Goal: Communication & Community: Answer question/provide support

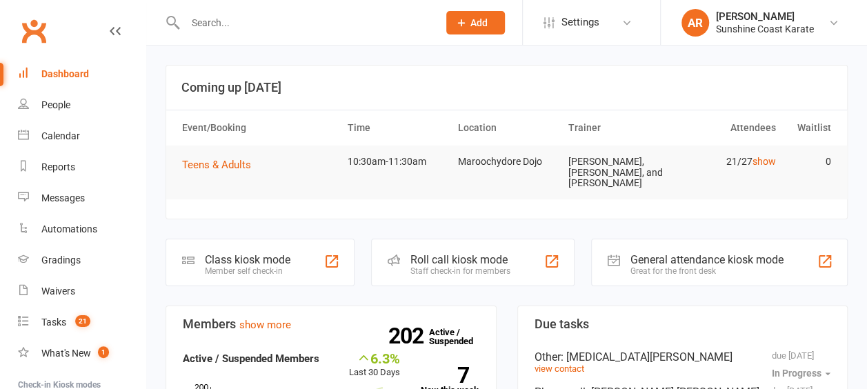
click at [173, 110] on tr "Event/Booking Time Location Trainer Attendees Waitlist" at bounding box center [506, 127] width 681 height 35
click at [526, 66] on header "Coming up Today" at bounding box center [506, 88] width 681 height 44
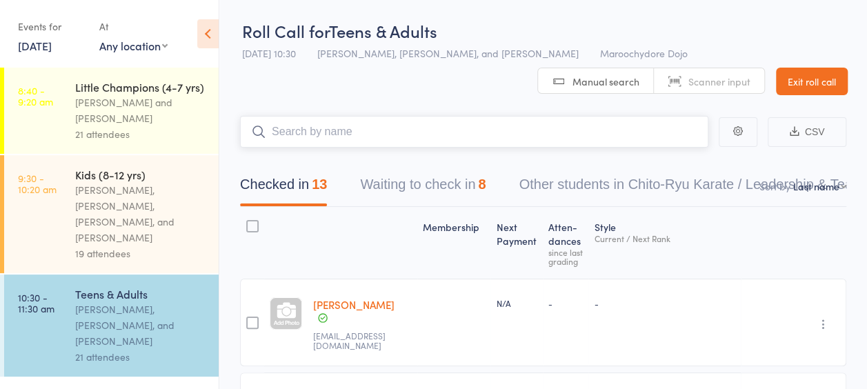
click at [386, 191] on button "Waiting to check in 8" at bounding box center [423, 188] width 126 height 37
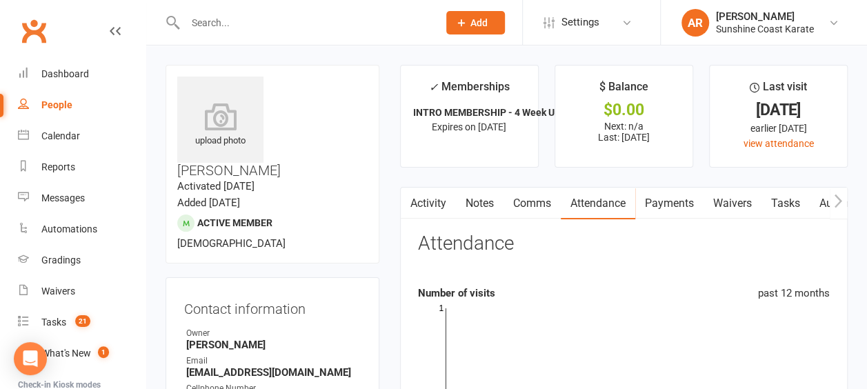
click at [540, 207] on link "Comms" at bounding box center [532, 204] width 57 height 32
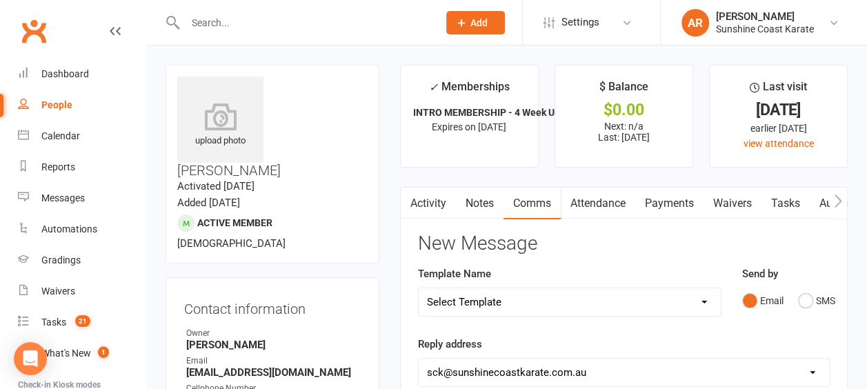
click at [534, 291] on select "Select Template [Email] Failed Payment [Email] Membership Fee Increase (current…" at bounding box center [570, 302] width 302 height 28
click at [571, 328] on div "Template Name Select Template [Email] Failed Payment [Email] Membership Fee Inc…" at bounding box center [570, 301] width 324 height 70
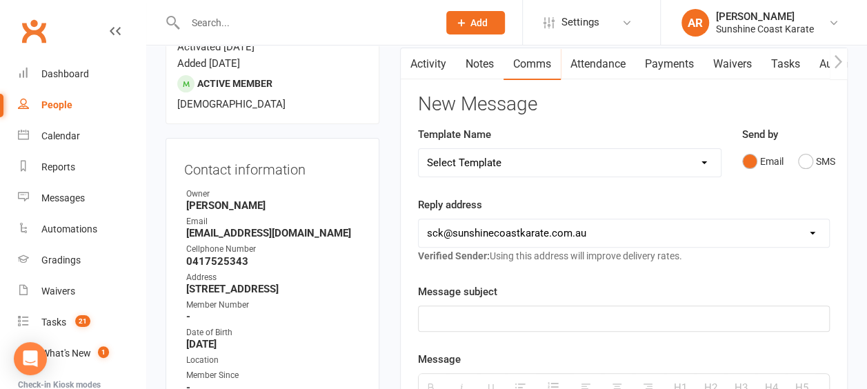
scroll to position [230, 0]
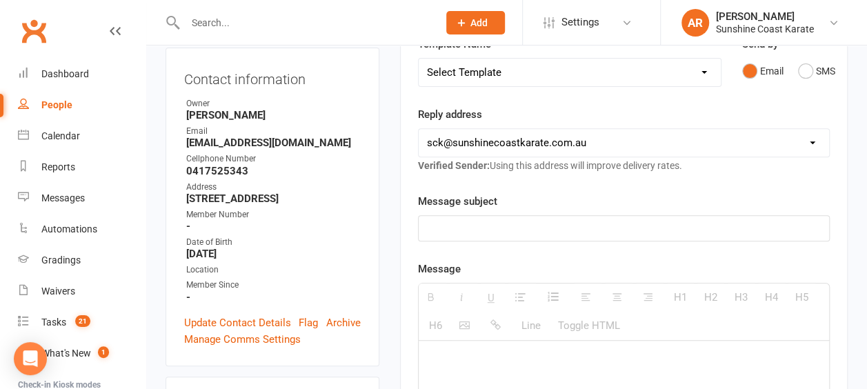
click at [610, 131] on select "hello@clubworx.com sck@sunshinecoastkarate.com.au sandra@sunshinecoastkarate.co…" at bounding box center [624, 143] width 411 height 28
click at [603, 136] on select "hello@clubworx.com sck@sunshinecoastkarate.com.au sandra@sunshinecoastkarate.co…" at bounding box center [624, 143] width 411 height 28
click at [587, 216] on div at bounding box center [624, 228] width 411 height 25
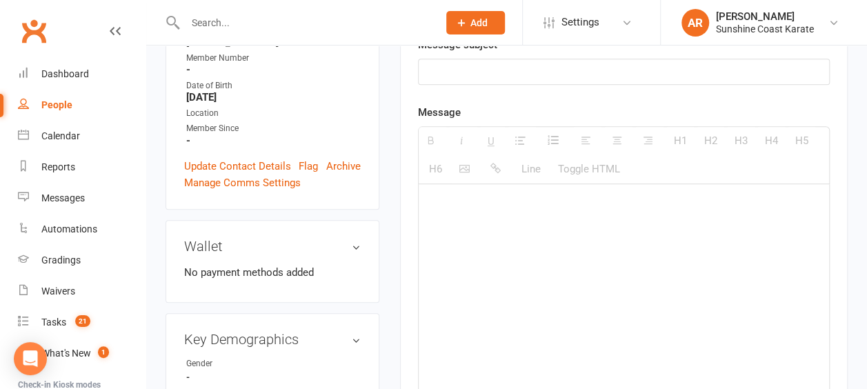
scroll to position [460, 0]
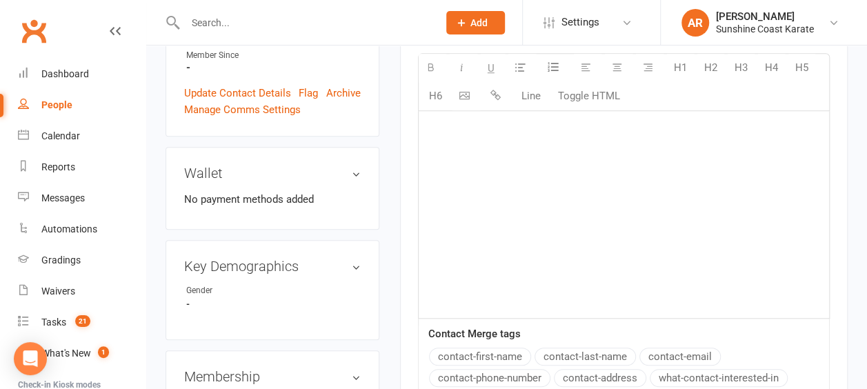
click at [538, 167] on div at bounding box center [624, 214] width 411 height 207
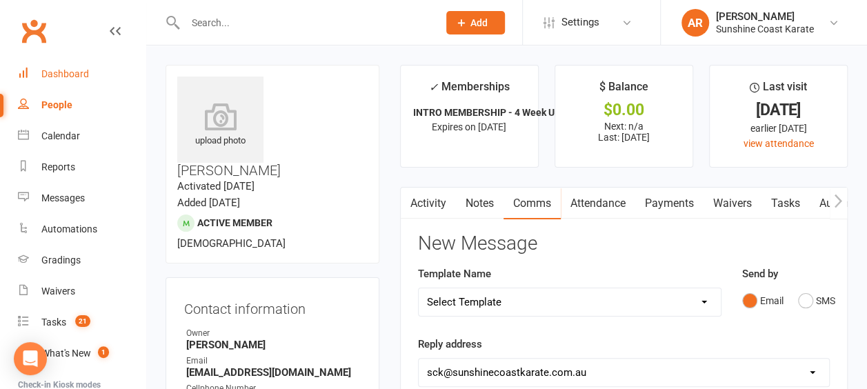
click at [46, 83] on link "Dashboard" at bounding box center [82, 74] width 128 height 31
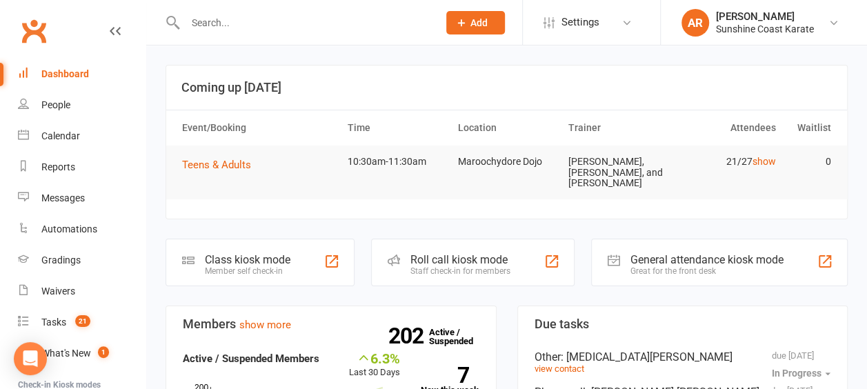
click at [294, 25] on input "text" at bounding box center [305, 22] width 248 height 19
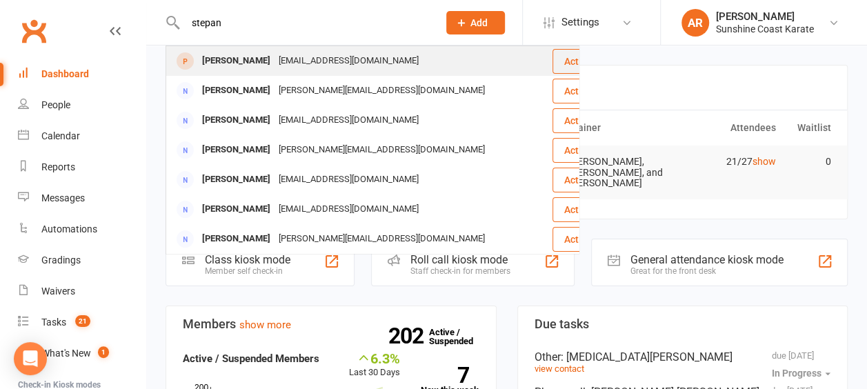
type input "stepan"
click at [298, 54] on div "Vladislavgundarev@gmail.com" at bounding box center [349, 61] width 148 height 20
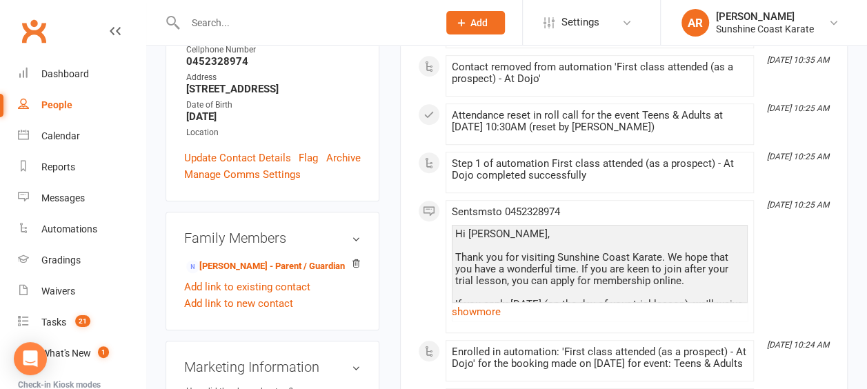
scroll to position [345, 0]
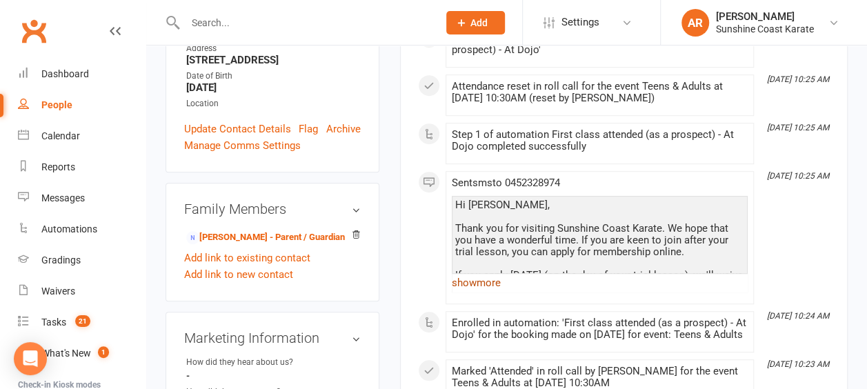
click at [475, 281] on link "show more" at bounding box center [600, 282] width 296 height 19
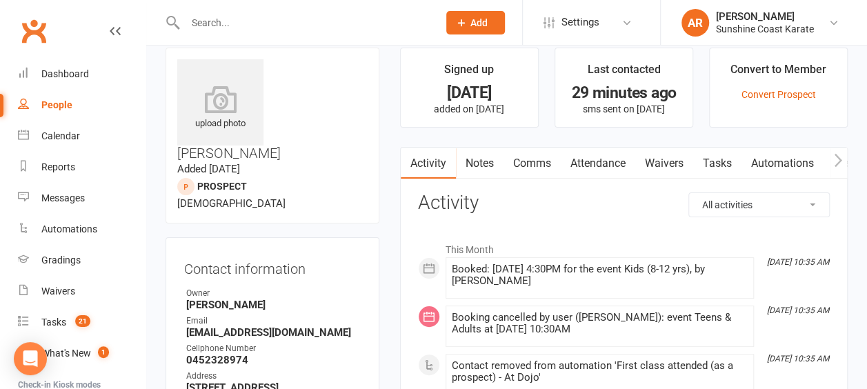
scroll to position [0, 0]
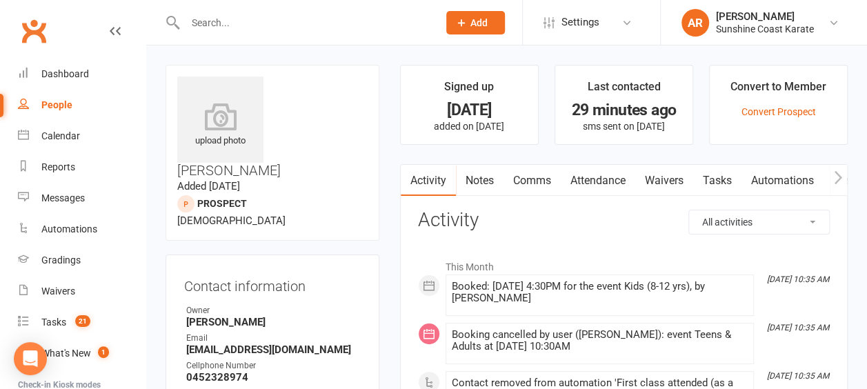
click at [63, 53] on div "Clubworx" at bounding box center [73, 39] width 146 height 51
click at [66, 75] on div "Dashboard" at bounding box center [65, 73] width 48 height 11
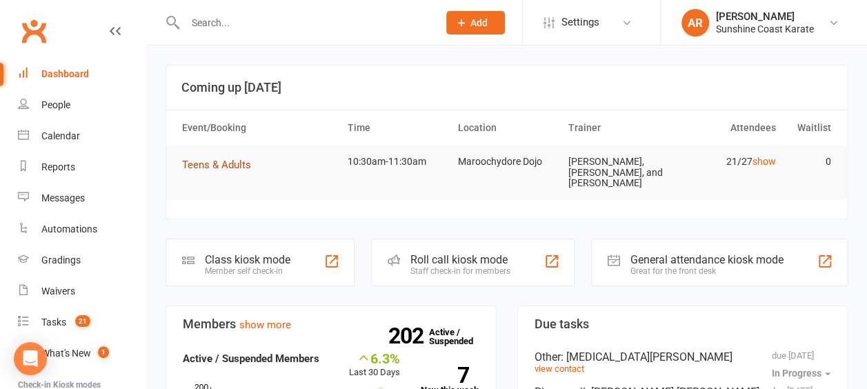
click at [215, 157] on button "Teens & Adults" at bounding box center [221, 165] width 79 height 17
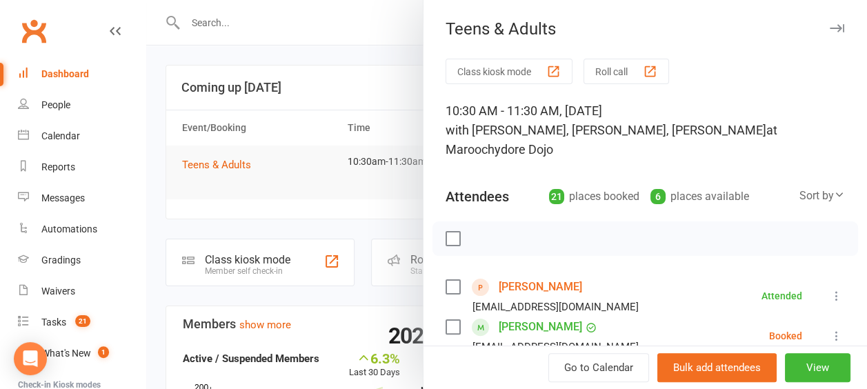
drag, startPoint x: 348, startPoint y: 146, endPoint x: 348, endPoint y: 128, distance: 17.9
click at [348, 146] on div at bounding box center [506, 194] width 721 height 389
